Goal: Use online tool/utility: Utilize a website feature to perform a specific function

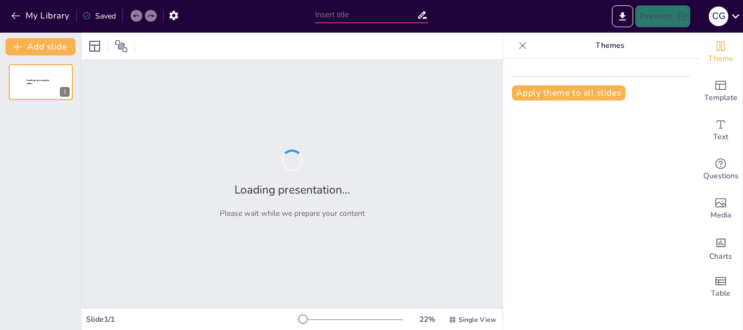
type input "Guía Completa para la Presentación de Cuentas de Cobro: Documentación y Formatos"
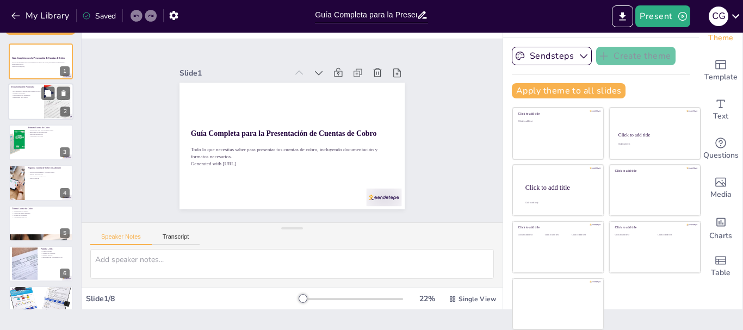
click at [39, 103] on div at bounding box center [40, 102] width 65 height 37
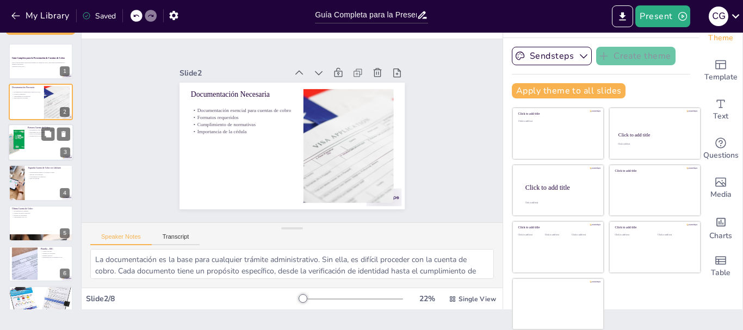
click at [33, 148] on div at bounding box center [40, 142] width 65 height 37
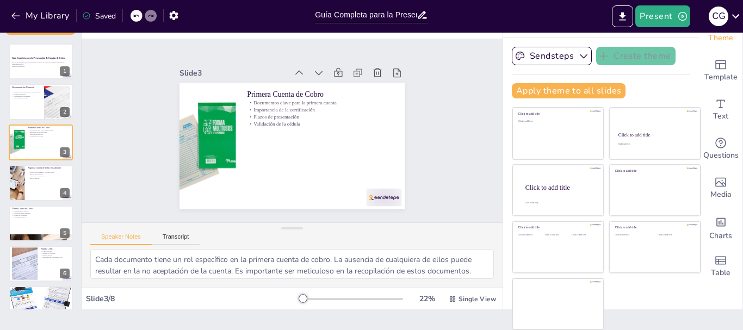
click at [41, 204] on div "Guía Completa para la Presentación de Cuentas de Cobro Todo lo que necesitas sa…" at bounding box center [40, 203] width 81 height 319
click at [35, 202] on div "Guía Completa para la Presentación de Cuentas de Cobro Todo lo que necesitas sa…" at bounding box center [40, 203] width 81 height 319
click at [26, 181] on div at bounding box center [40, 182] width 65 height 37
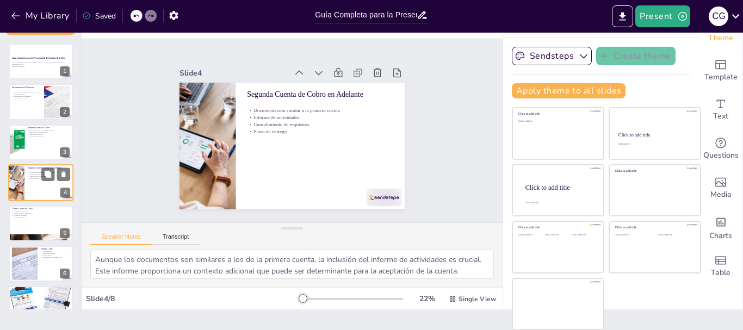
scroll to position [11, 0]
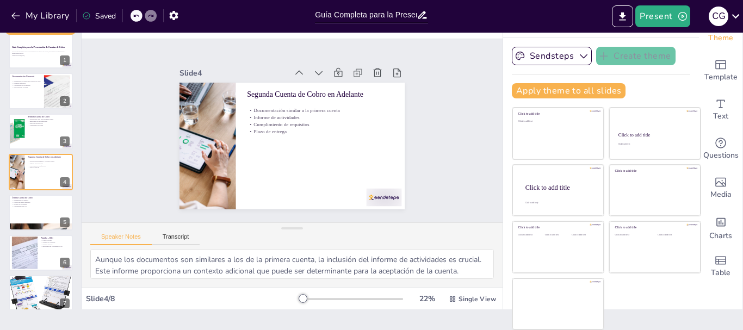
click at [35, 233] on div "Guía Completa para la Presentación de Cuentas de Cobro Todo lo que necesitas sa…" at bounding box center [40, 192] width 81 height 319
click at [23, 194] on div "Última Cuenta de Cobro Documentación completa Planillas de meses anteriores Inf…" at bounding box center [40, 194] width 65 height 0
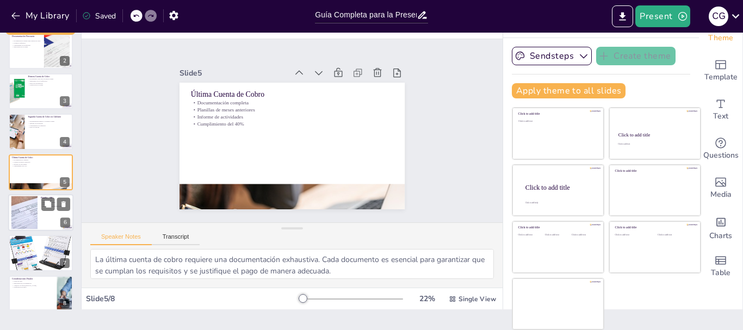
click at [30, 230] on div "Planilla – IBC Cálculo del IBC Mínimo de cotización Ejemplo práctico Importanci…" at bounding box center [40, 212] width 65 height 37
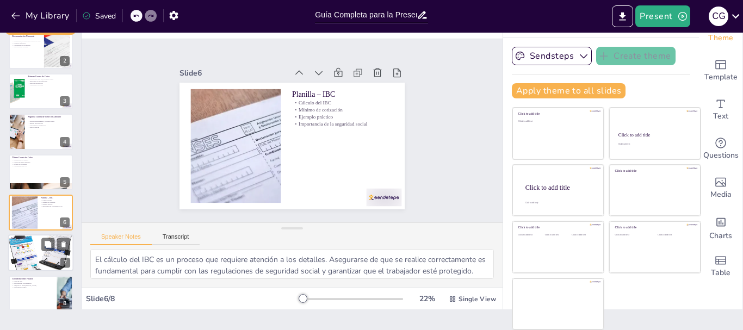
scroll to position [62, 0]
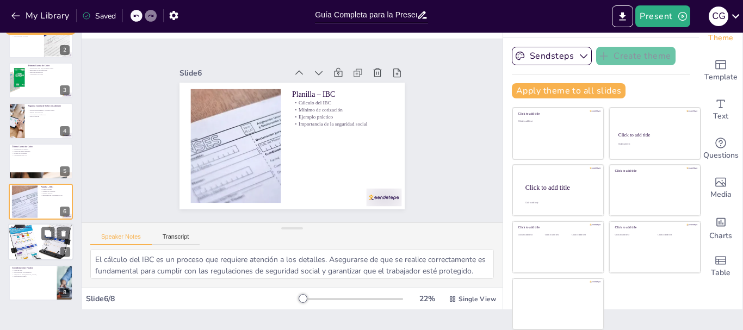
click at [26, 239] on div at bounding box center [40, 241] width 65 height 65
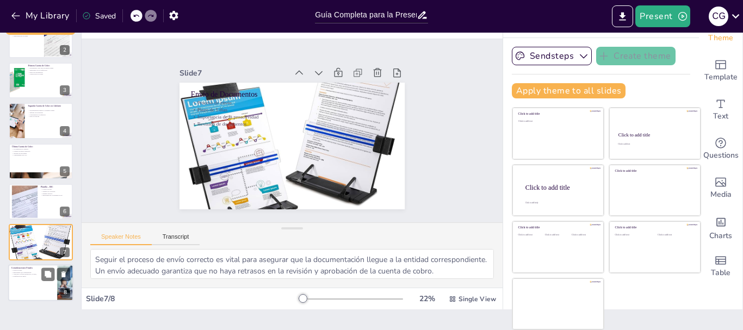
click at [33, 274] on p "Atención a la fecha [PERSON_NAME]" at bounding box center [32, 274] width 42 height 2
type textarea "Los plazos de pago son un aspecto crucial en el proceso de cuentas de cobro. Co…"
